Goal: Task Accomplishment & Management: Manage account settings

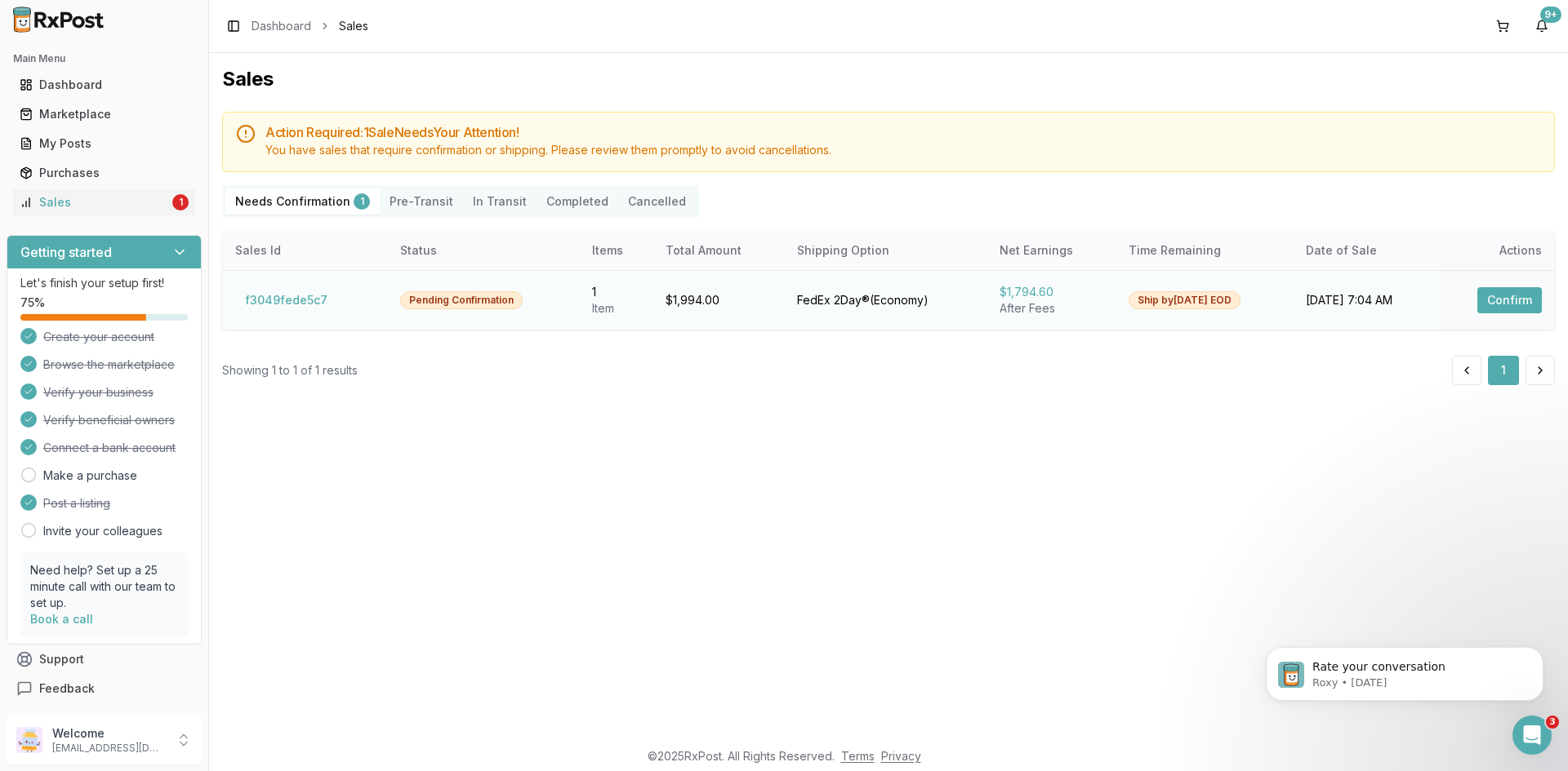
click at [1493, 289] on button "Confirm" at bounding box center [1509, 300] width 65 height 26
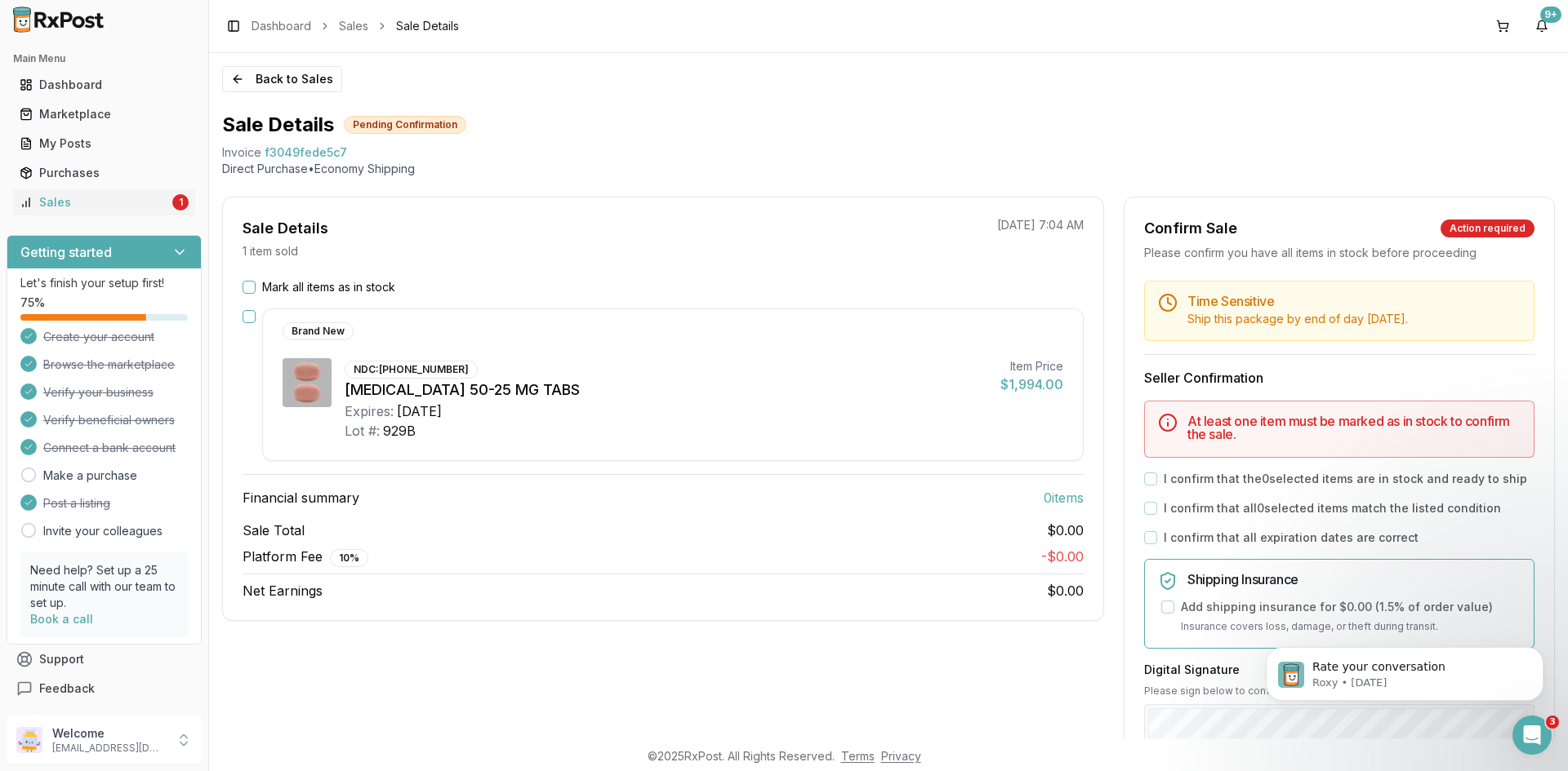
click at [309, 148] on span "f3049fede5c7" at bounding box center [306, 152] width 83 height 16
click at [310, 148] on span "f3049fede5c7" at bounding box center [306, 152] width 83 height 16
copy span "f3049fede5c7"
click at [1530, 739] on icon "Open Intercom Messenger" at bounding box center [1530, 733] width 27 height 27
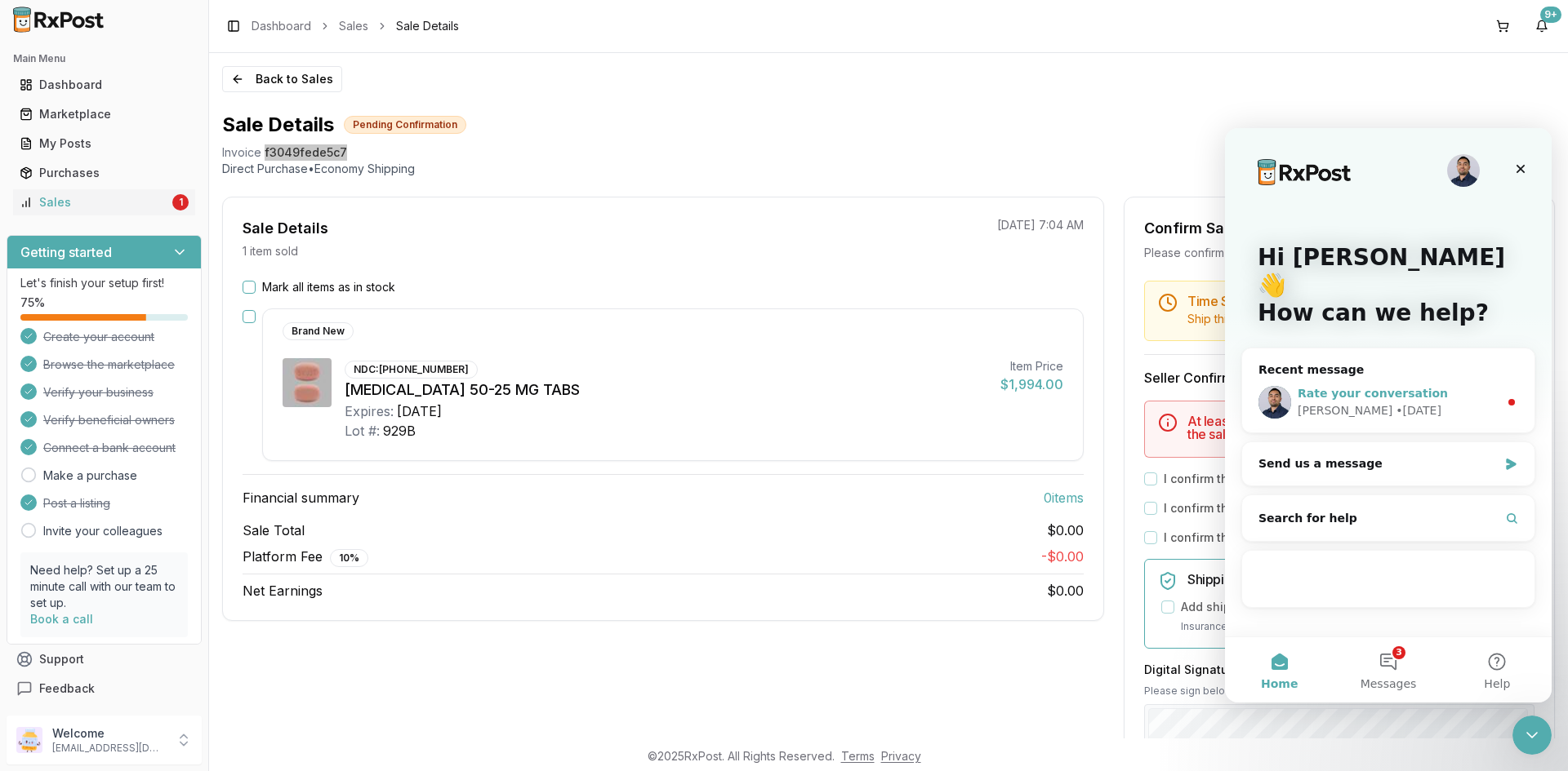
click at [1390, 387] on span "Rate your conversation" at bounding box center [1373, 394] width 150 height 13
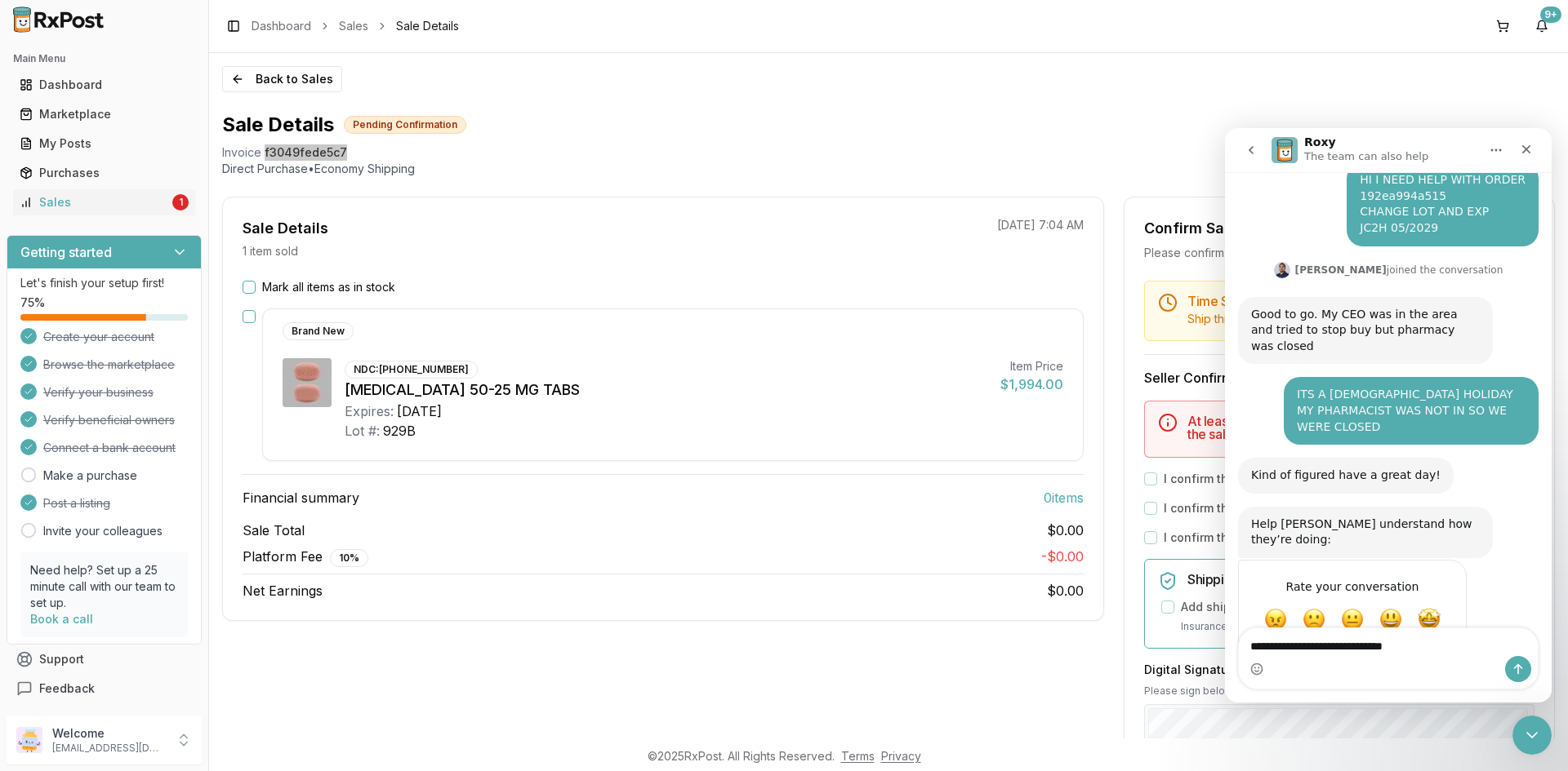
scroll to position [138, 0]
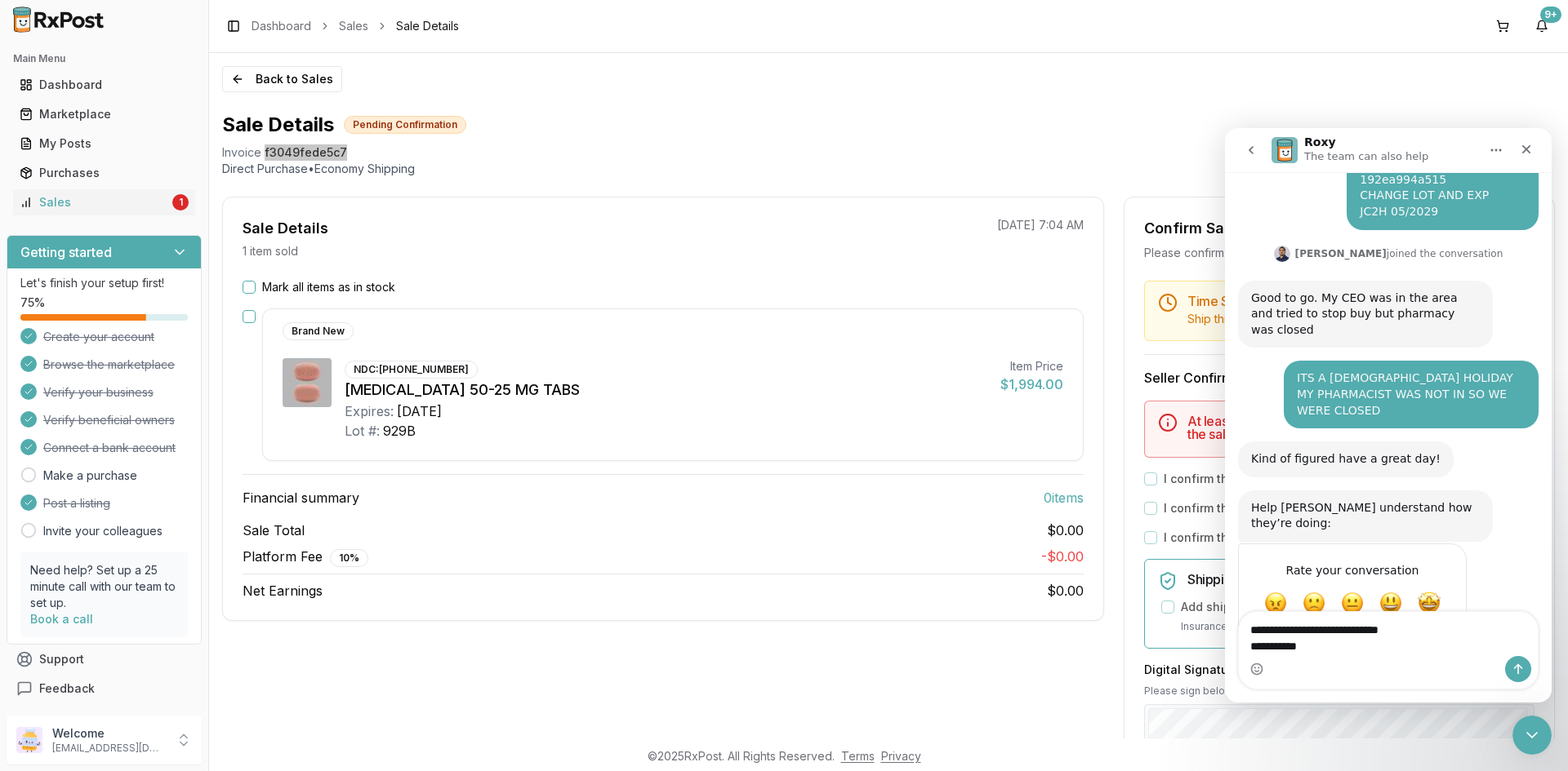
type textarea "**********"
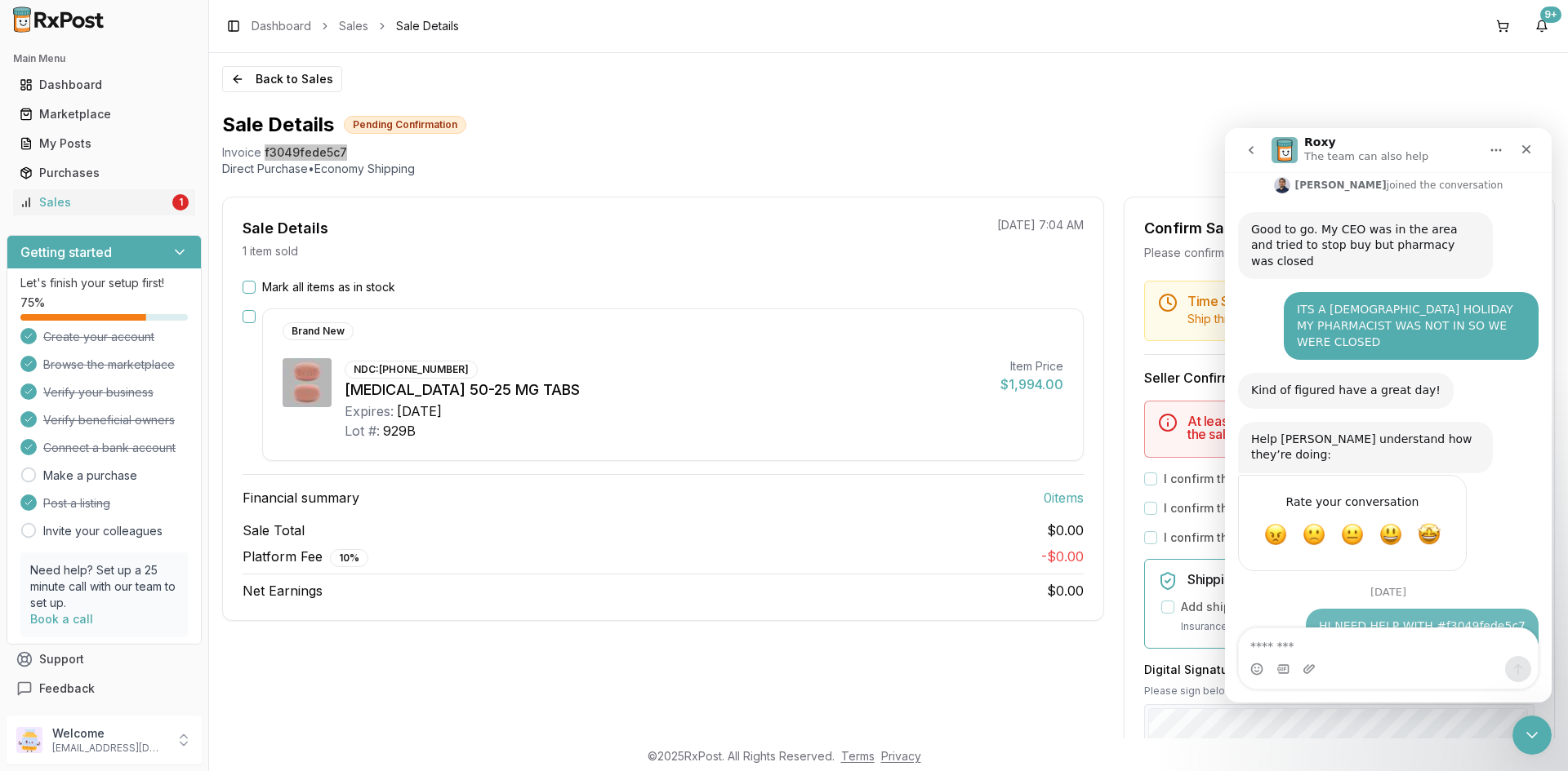
scroll to position [208, 0]
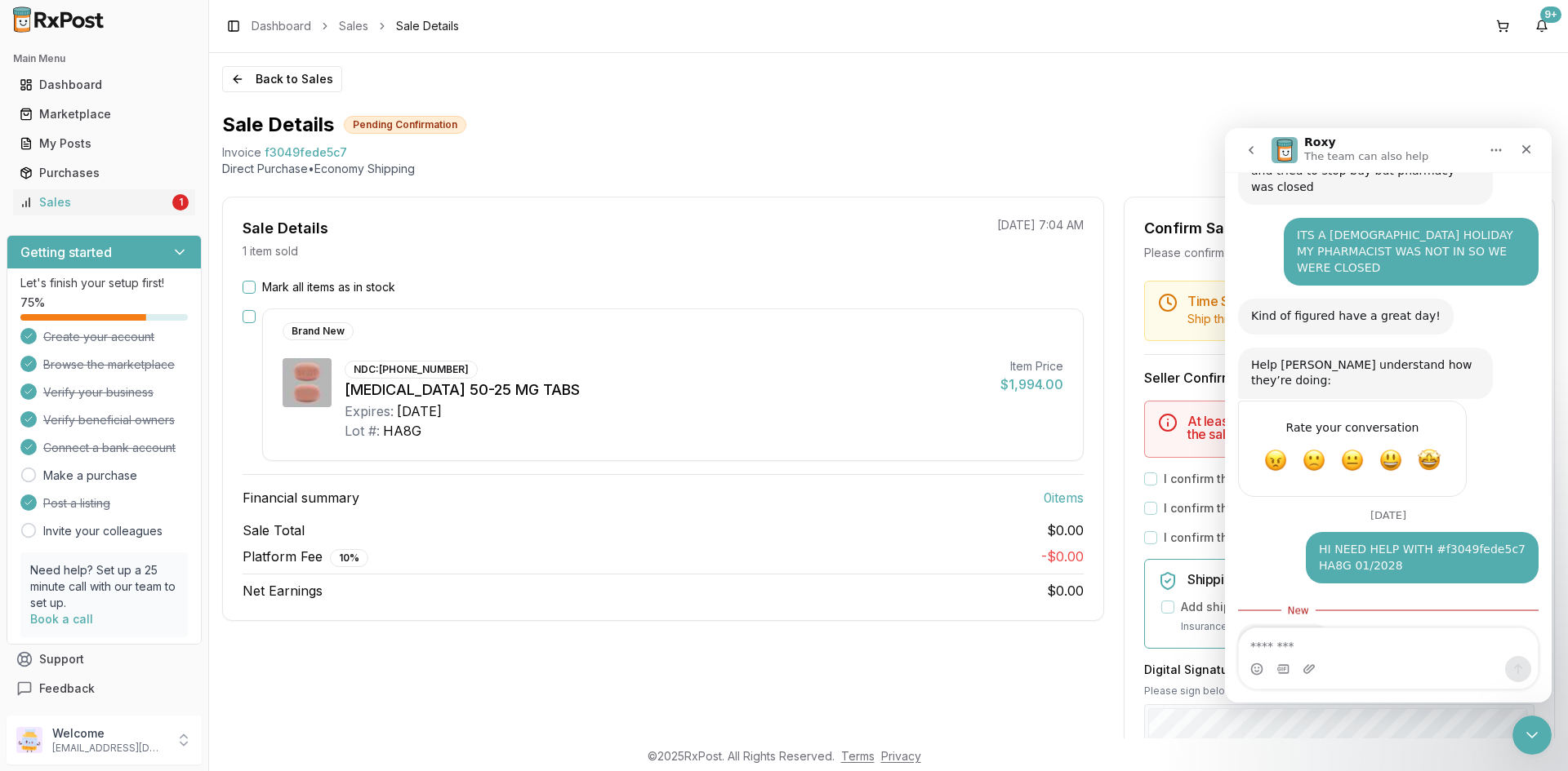
scroll to position [300, 0]
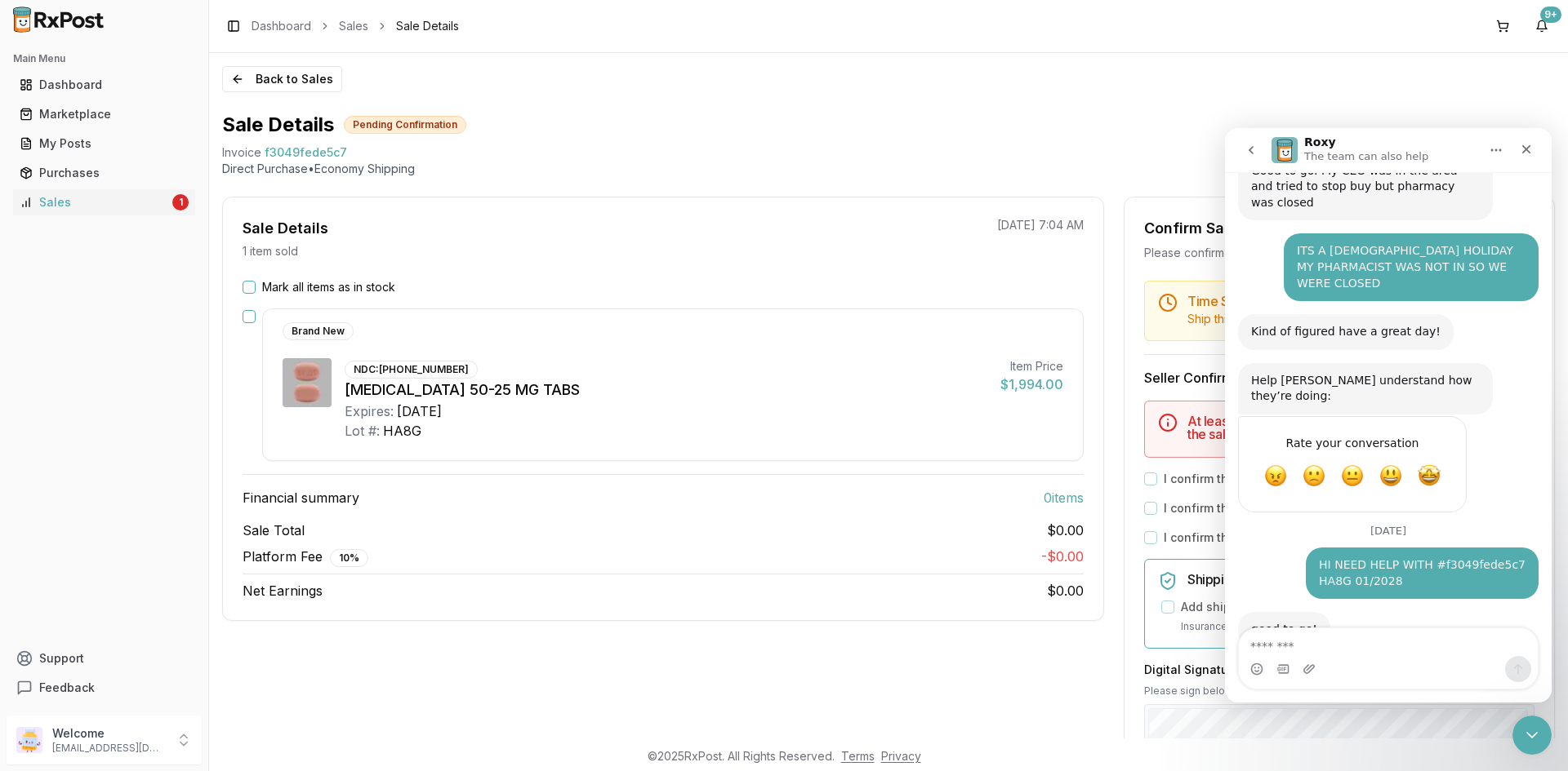
scroll to position [273, 0]
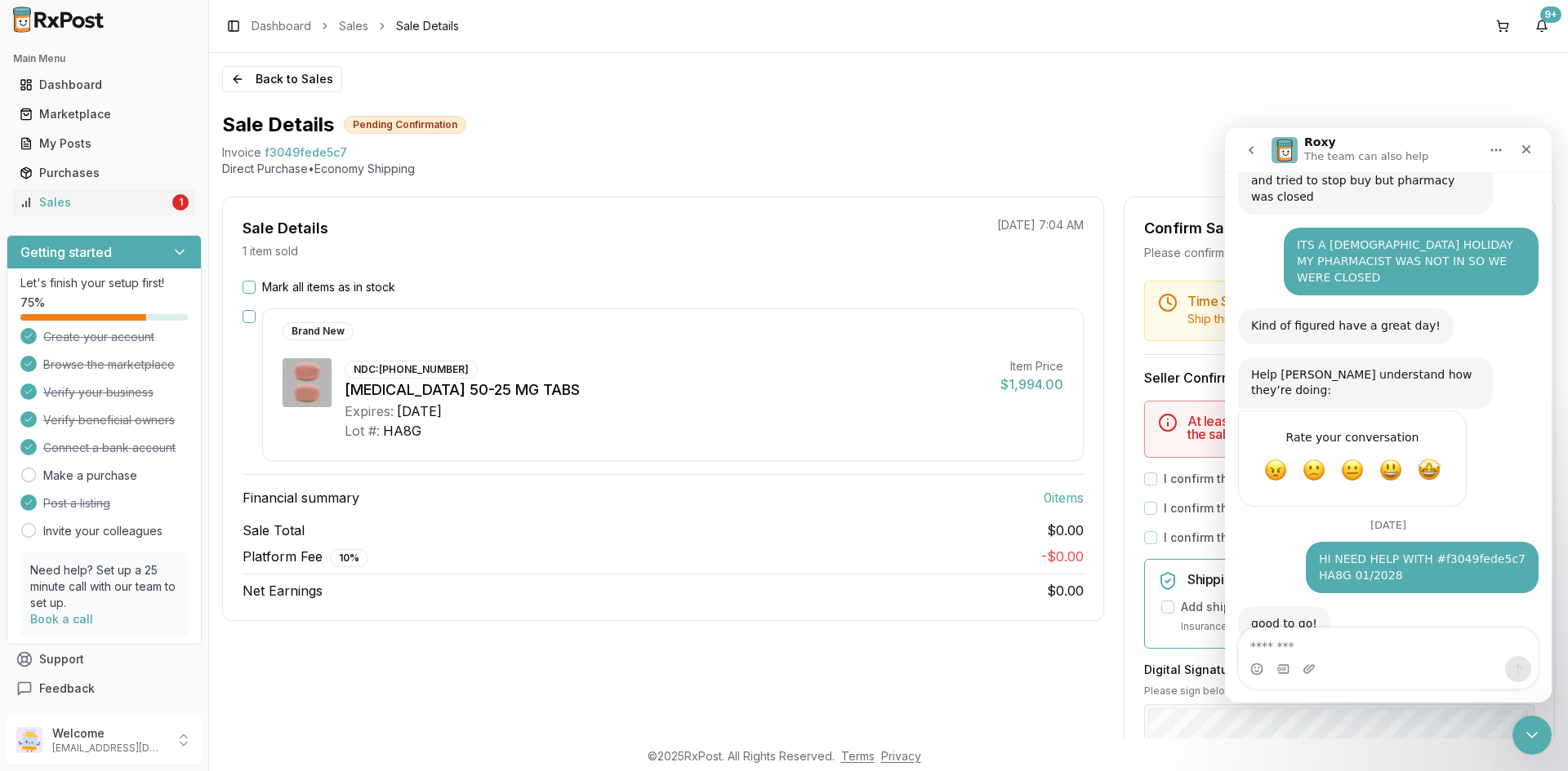
click at [244, 283] on button "Mark all items as in stock" at bounding box center [249, 288] width 13 height 13
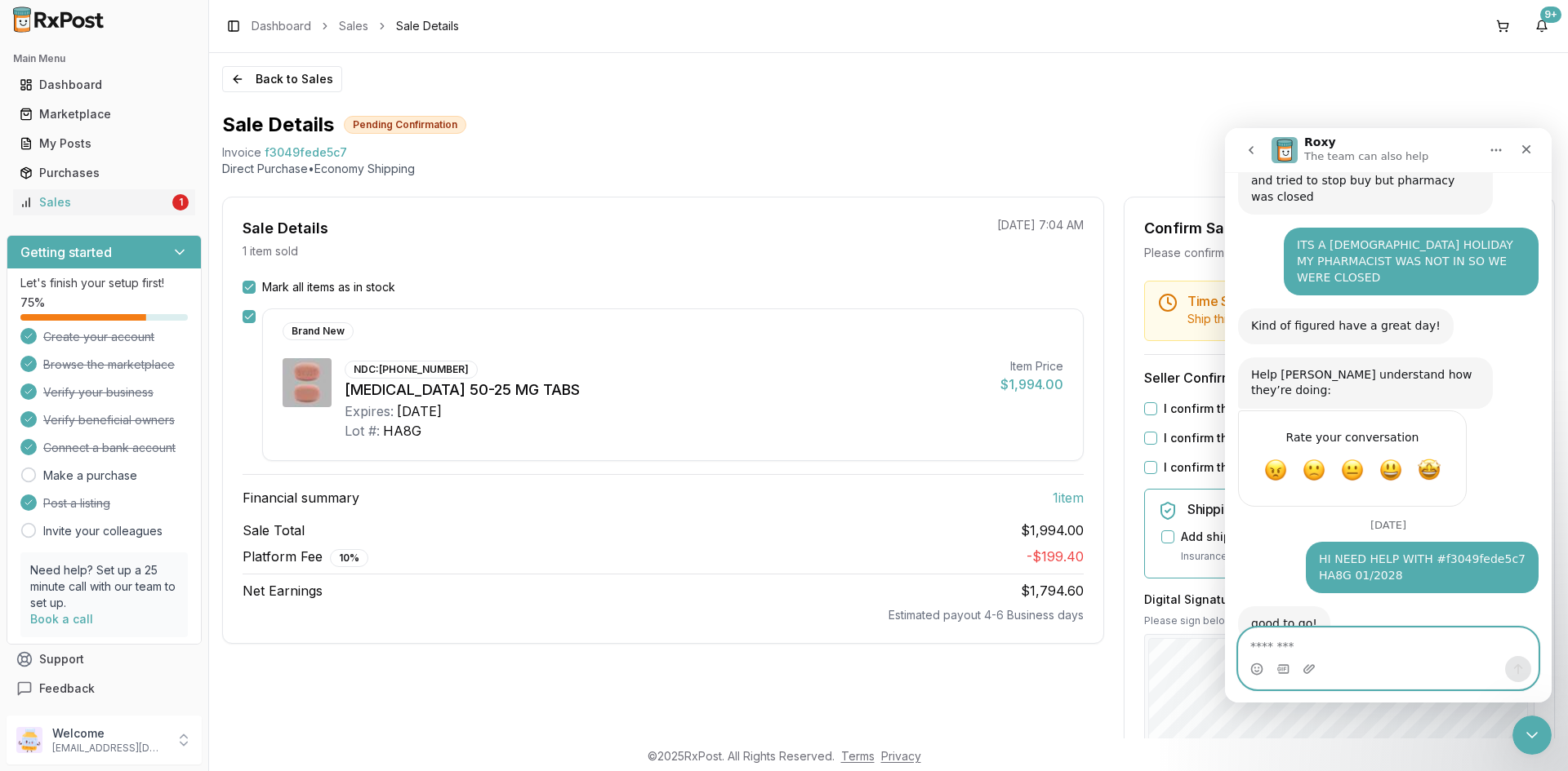
click at [1373, 648] on textarea "Message…" at bounding box center [1389, 642] width 299 height 28
type textarea "**"
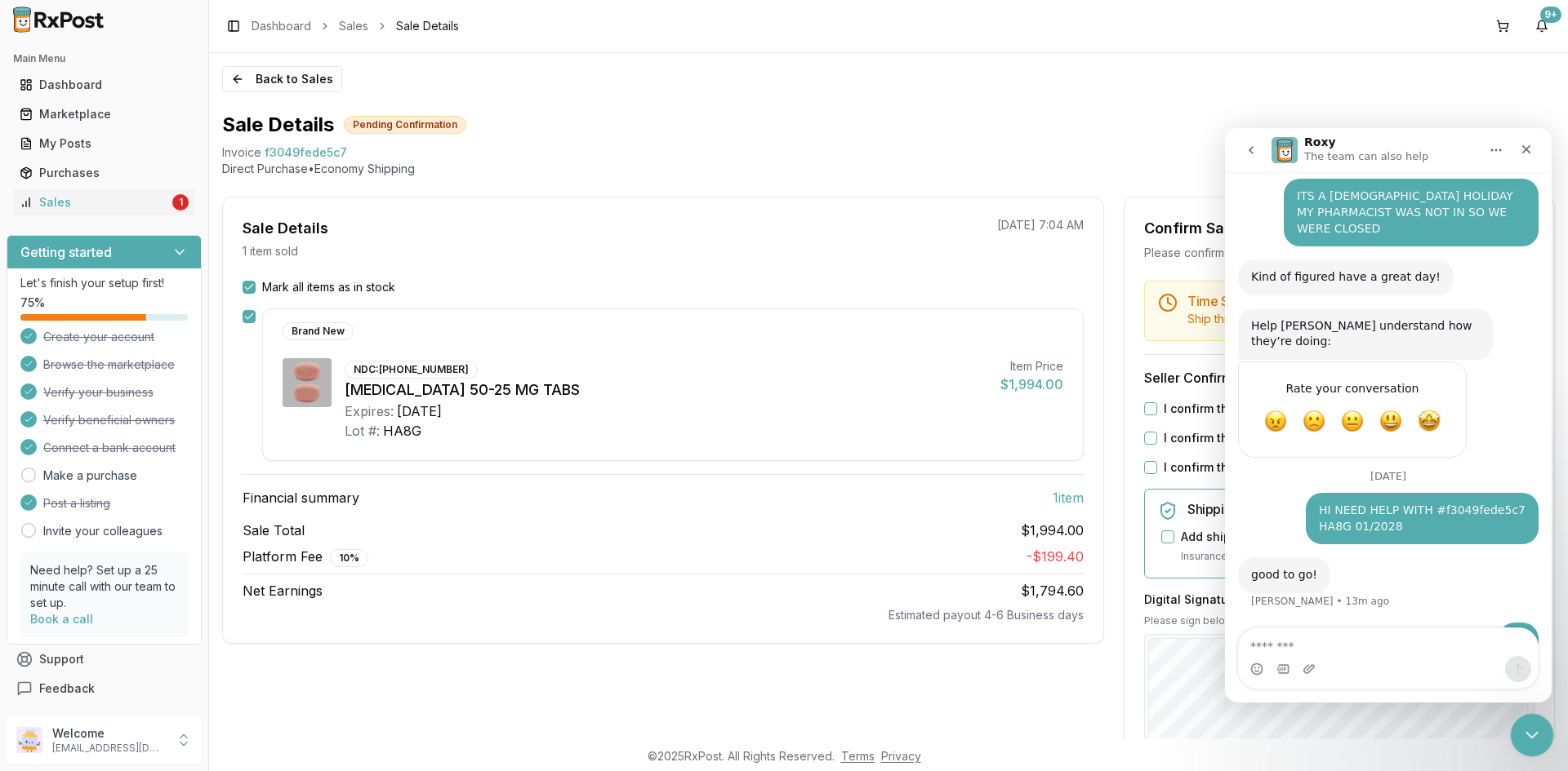
drag, startPoint x: 1526, startPoint y: 733, endPoint x: 1516, endPoint y: 725, distance: 12.8
click at [1524, 733] on icon "Close Intercom Messenger" at bounding box center [1529, 732] width 19 height 19
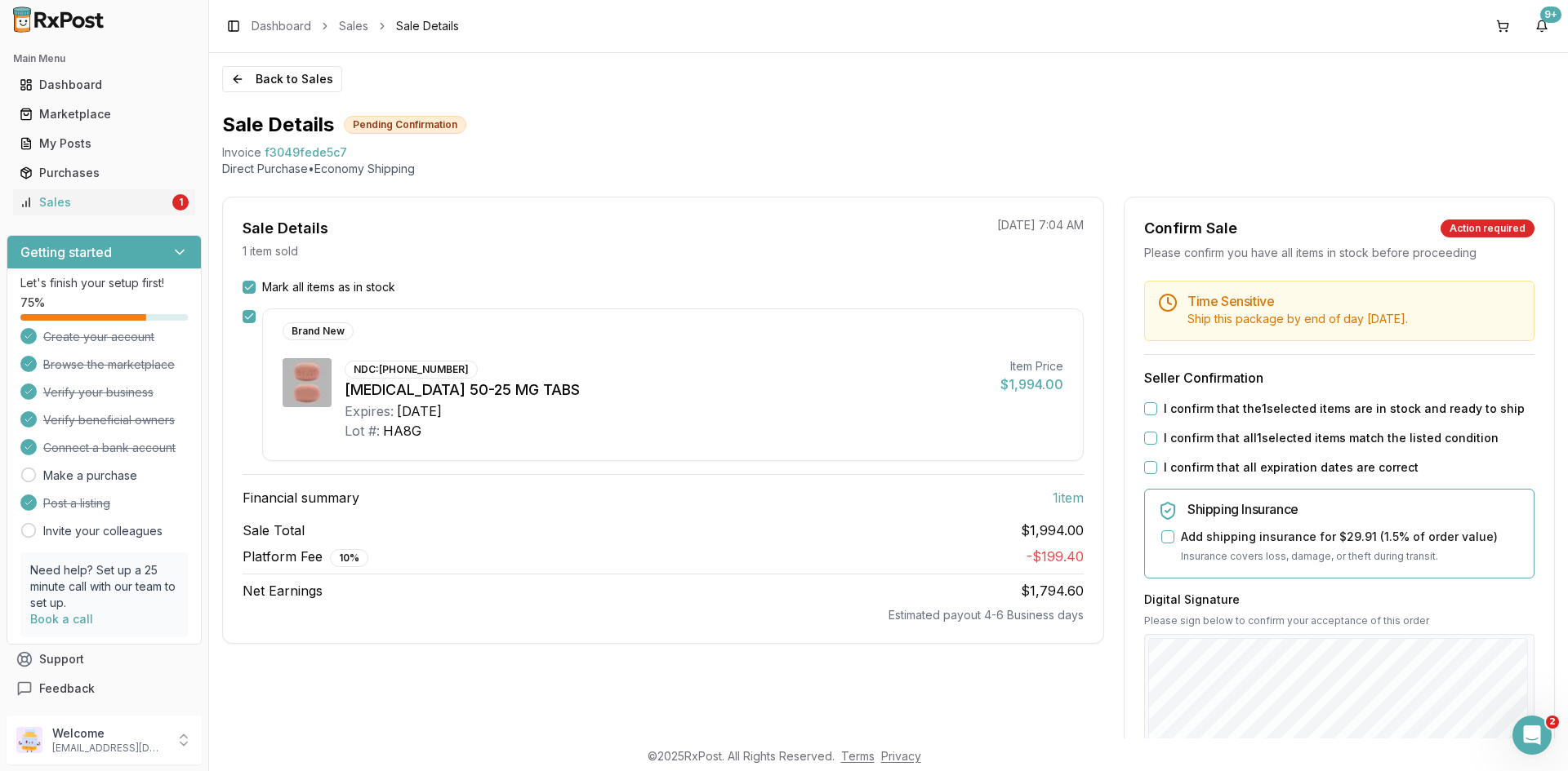
click at [1152, 406] on button "I confirm that the 1 selected items are in stock and ready to ship" at bounding box center [1151, 409] width 13 height 13
click at [1146, 436] on button "I confirm that all 1 selected items match the listed condition" at bounding box center [1151, 439] width 13 height 13
click at [1146, 463] on button "I confirm that all expiration dates are correct" at bounding box center [1151, 468] width 13 height 13
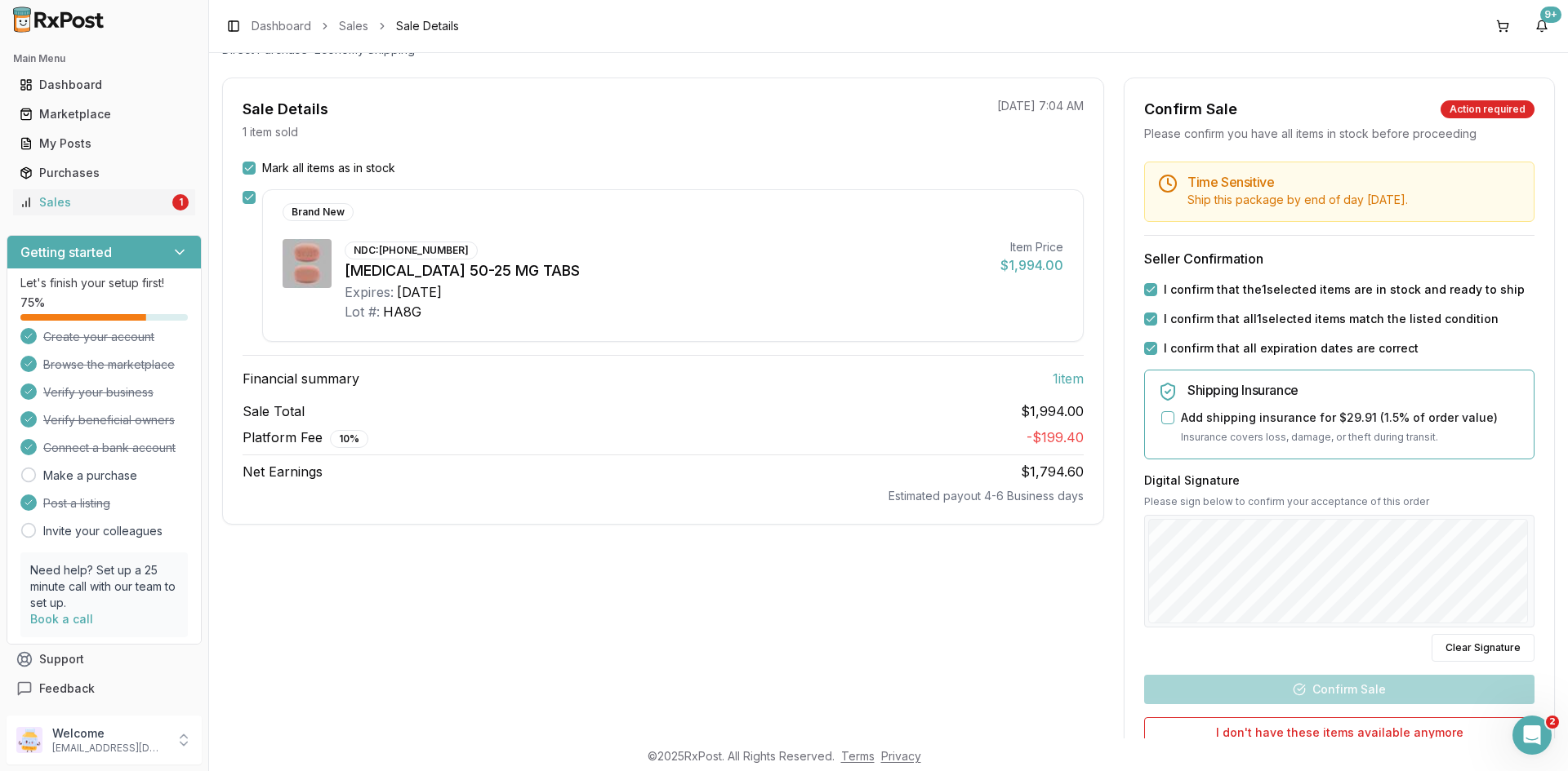
scroll to position [278, 0]
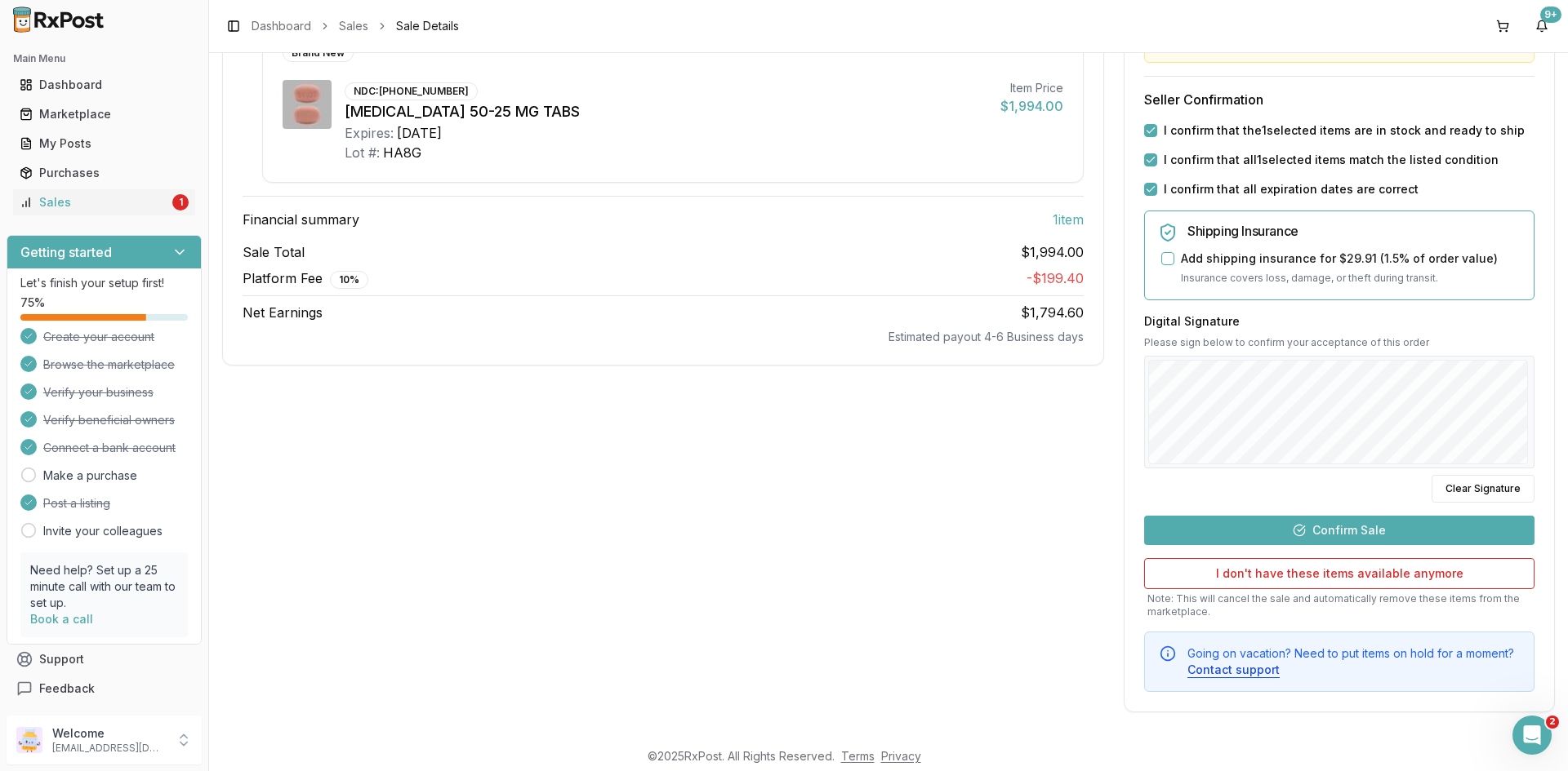
click at [1288, 472] on div "Digital Signature Please sign below to confirm your acceptance of this order Cl…" at bounding box center [1339, 408] width 390 height 190
click at [1535, 367] on div "Time Sensitive Ship this package by end of day Wednesday, October 1st . Seller …" at bounding box center [1340, 347] width 430 height 690
click at [1425, 530] on button "Confirm Sale" at bounding box center [1339, 530] width 390 height 30
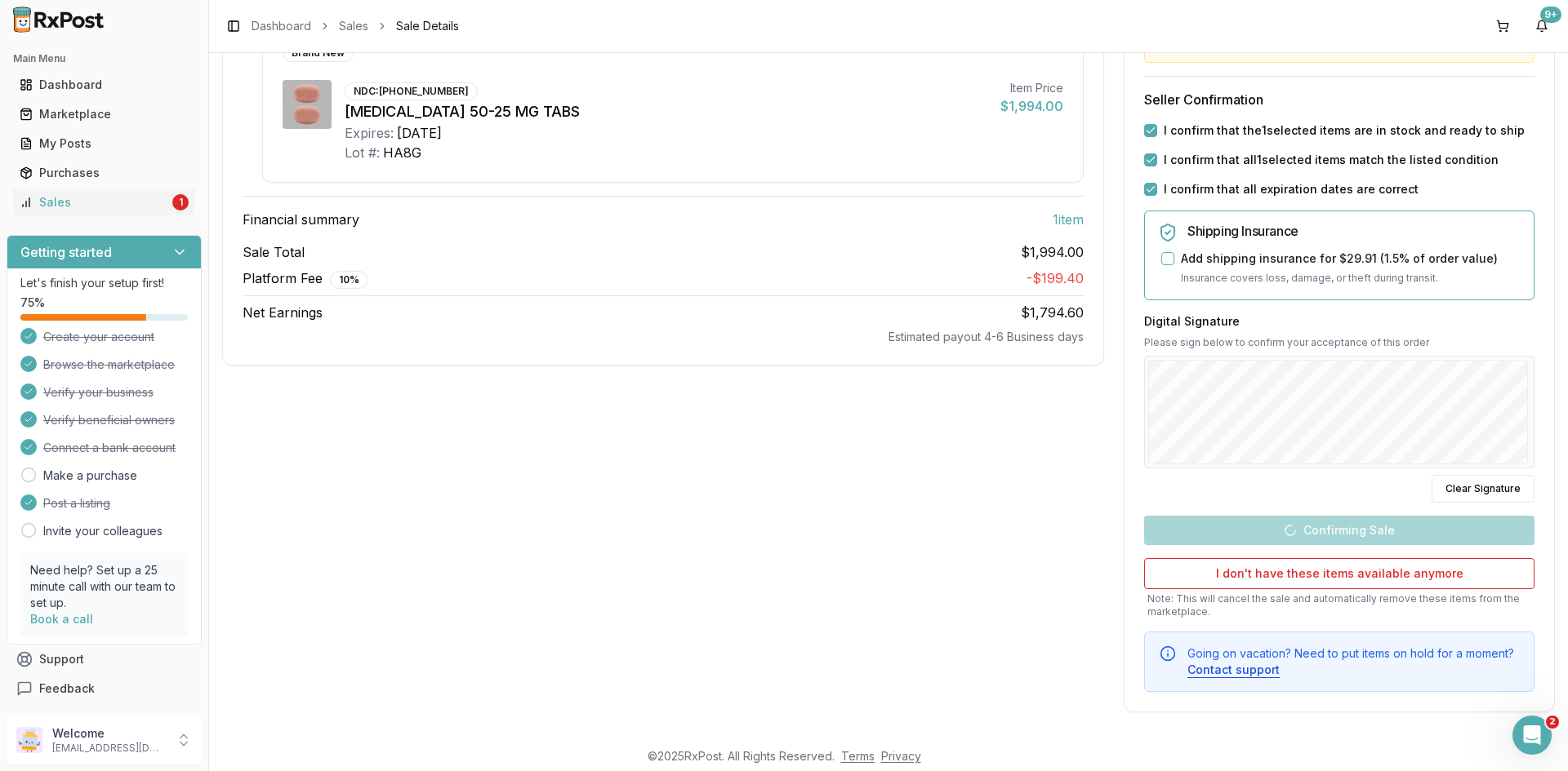
scroll to position [0, 0]
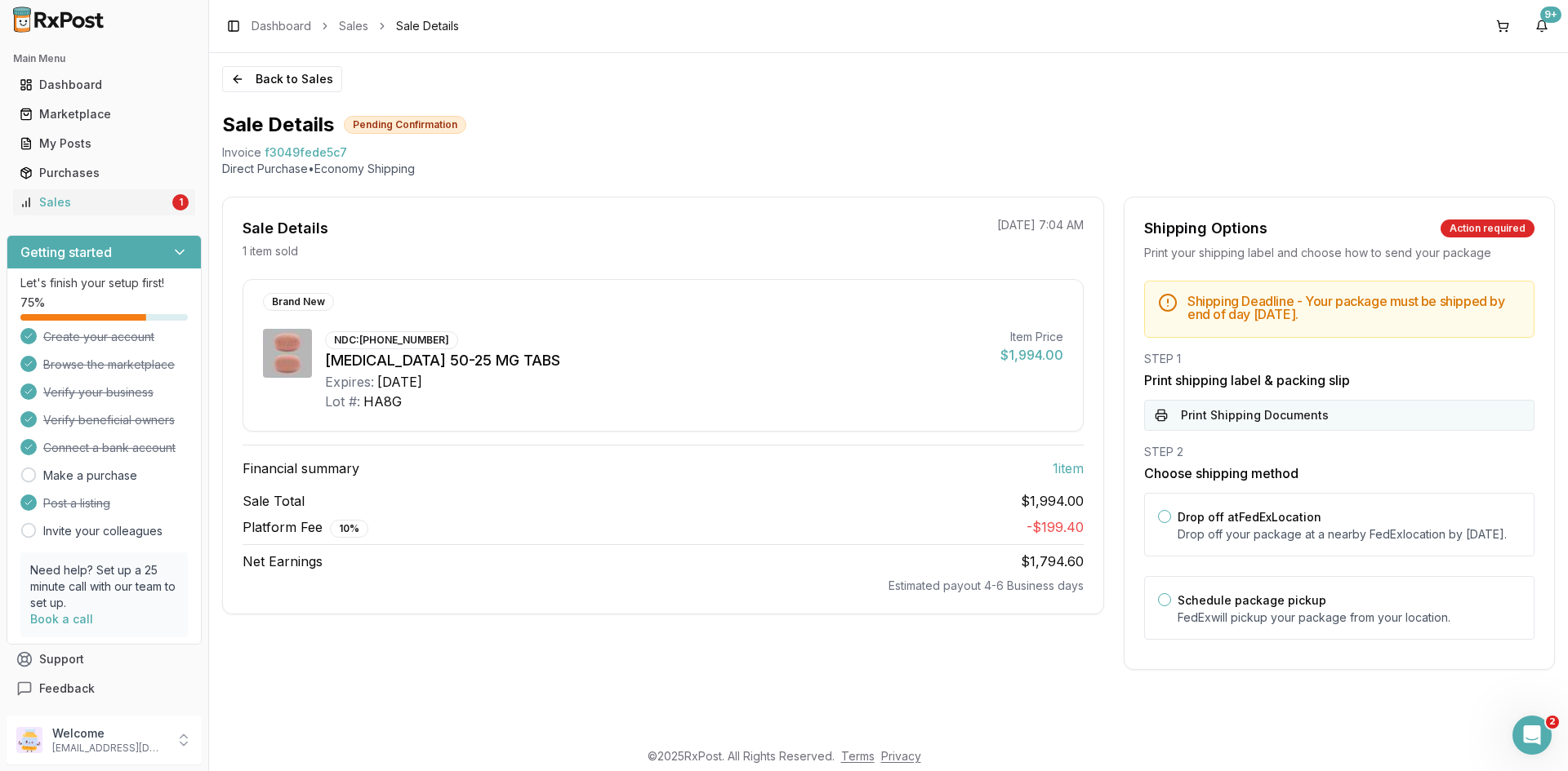
click at [1289, 422] on button "Print Shipping Documents" at bounding box center [1339, 416] width 390 height 31
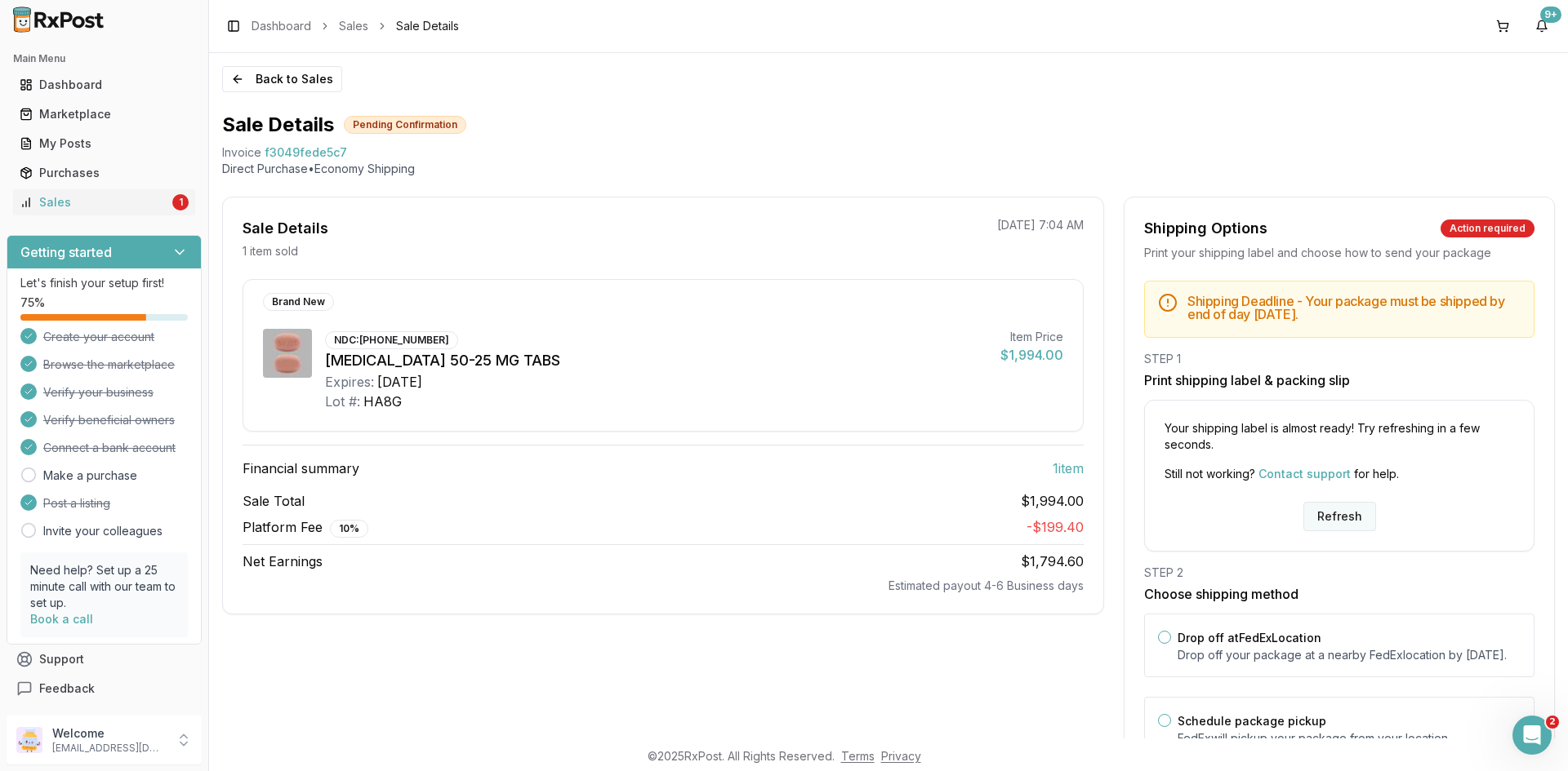
click at [1322, 529] on button "Refresh" at bounding box center [1340, 517] width 72 height 30
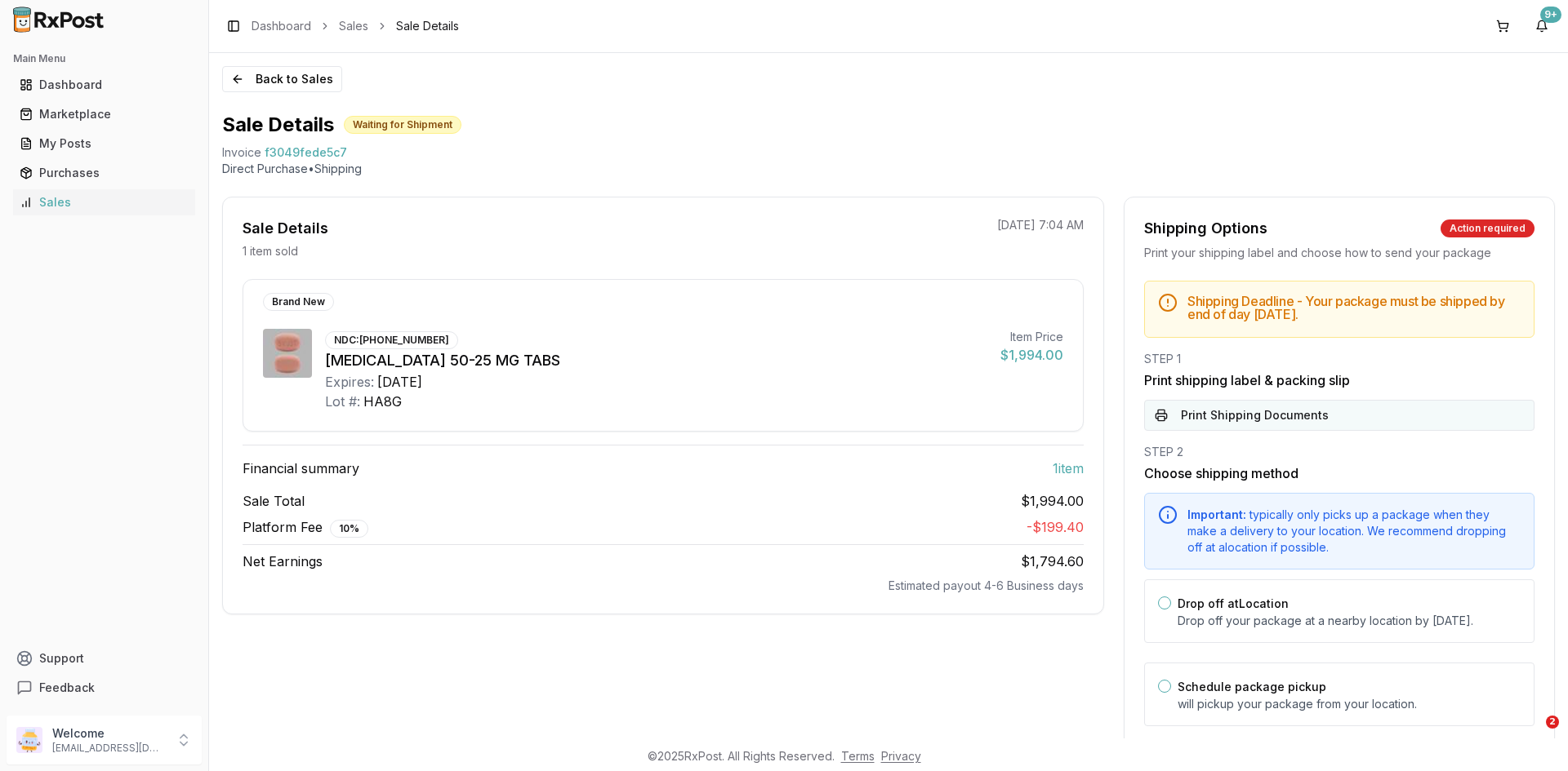
click at [1235, 417] on button "Print Shipping Documents" at bounding box center [1339, 416] width 390 height 31
